Goal: Task Accomplishment & Management: Manage account settings

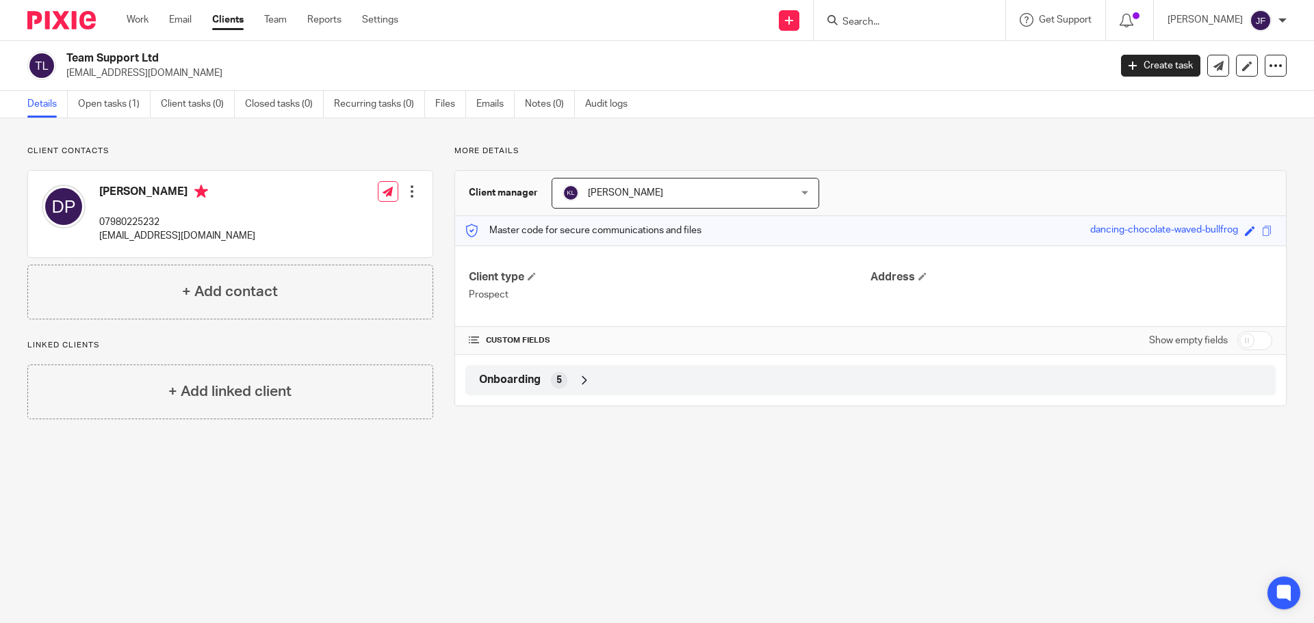
click at [884, 17] on input "Search" at bounding box center [902, 22] width 123 height 12
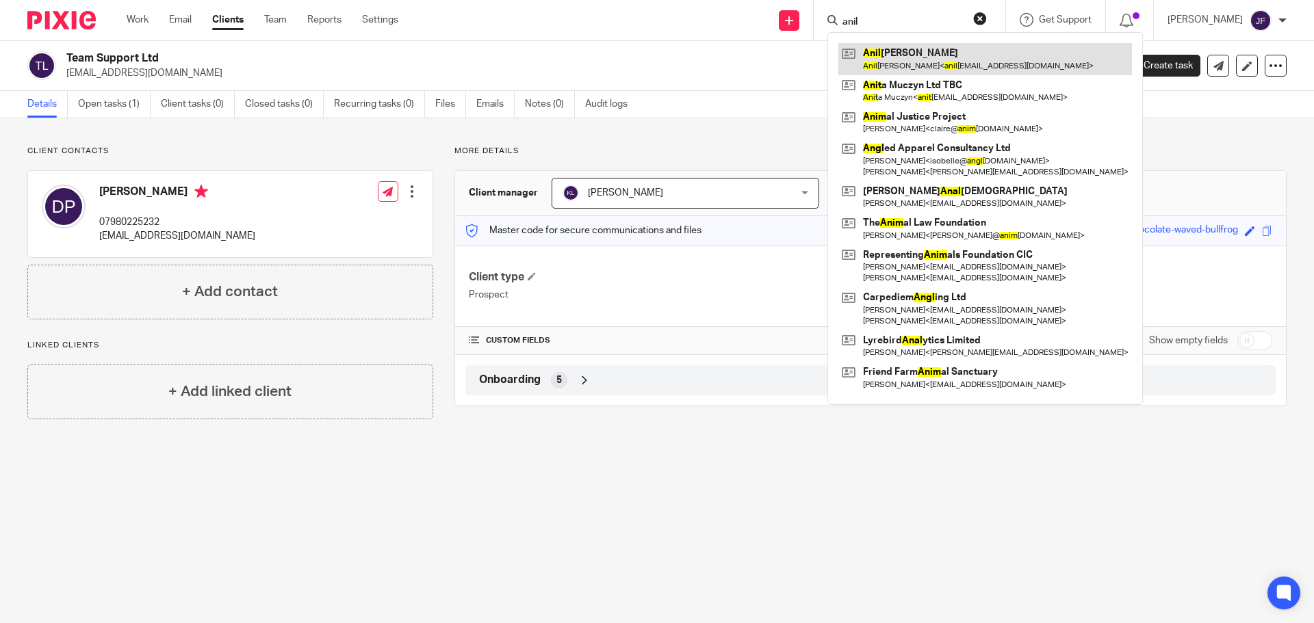
type input "anil"
click at [864, 48] on link at bounding box center [985, 58] width 294 height 31
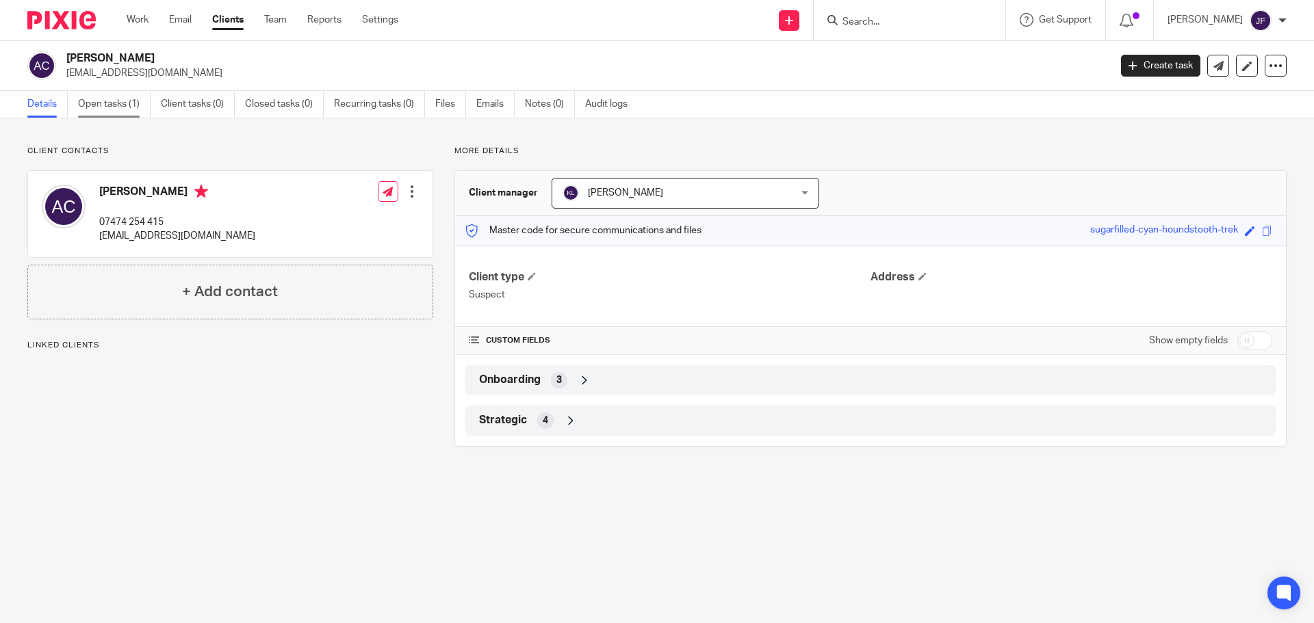
click at [120, 107] on link "Open tasks (1)" at bounding box center [114, 104] width 73 height 27
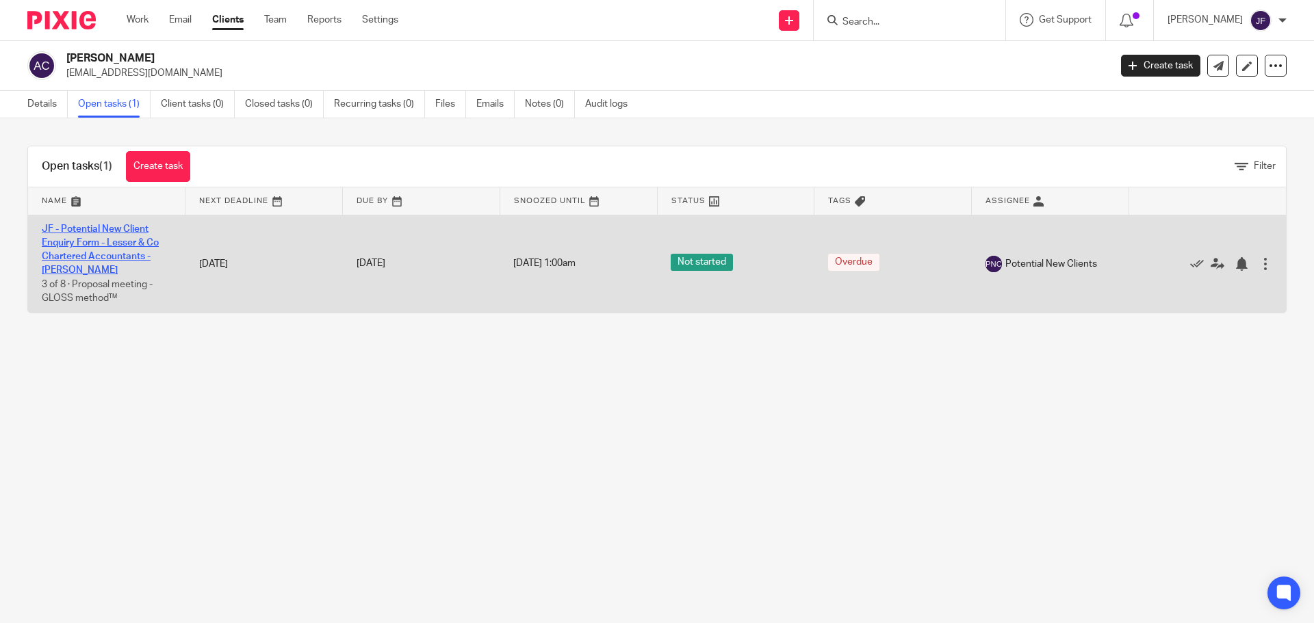
click at [125, 230] on link "JF - Potential New Client Enquiry Form - Lesser & Co Chartered Accountants - [P…" at bounding box center [100, 249] width 117 height 51
click at [123, 259] on link "JF - Potential New Client Enquiry Form - Lesser & Co Chartered Accountants - [P…" at bounding box center [100, 249] width 117 height 51
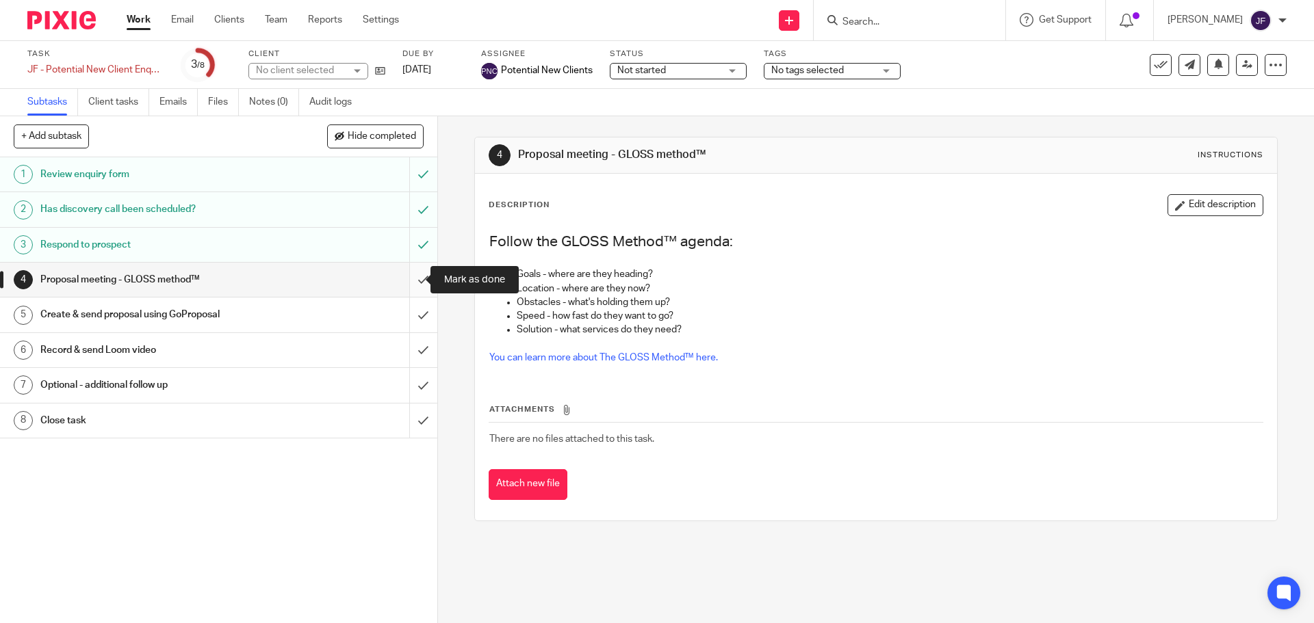
click at [409, 281] on input "submit" at bounding box center [218, 280] width 437 height 34
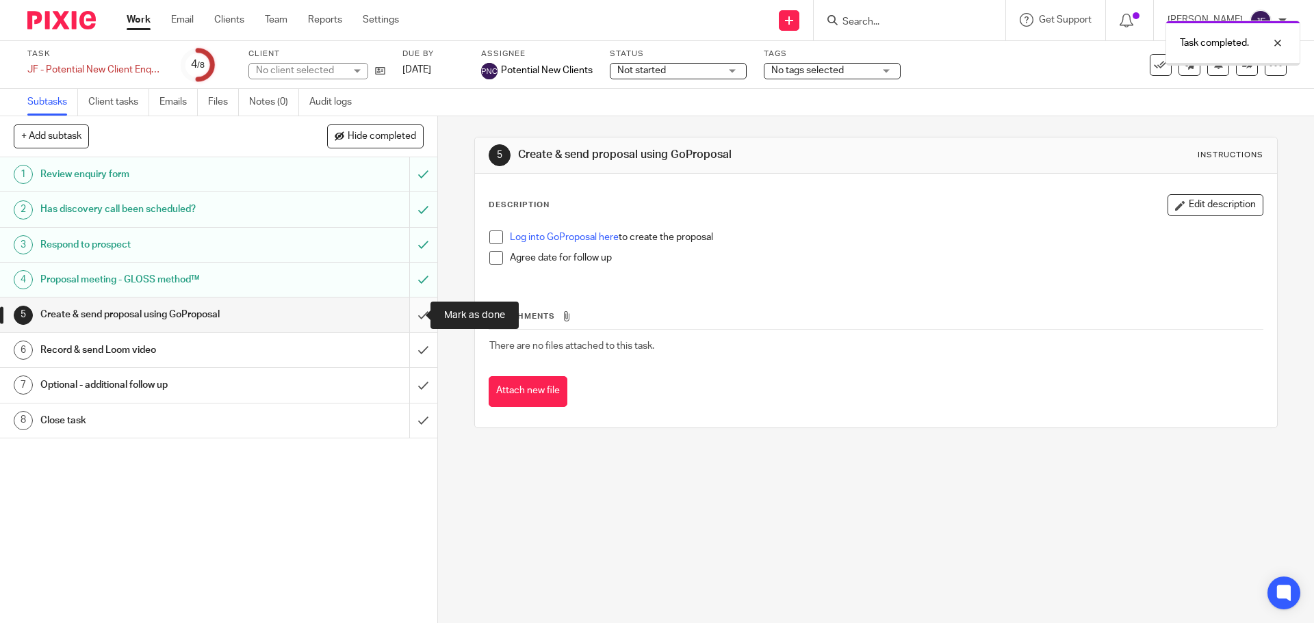
click at [404, 313] on input "submit" at bounding box center [218, 315] width 437 height 34
